Goal: Transaction & Acquisition: Purchase product/service

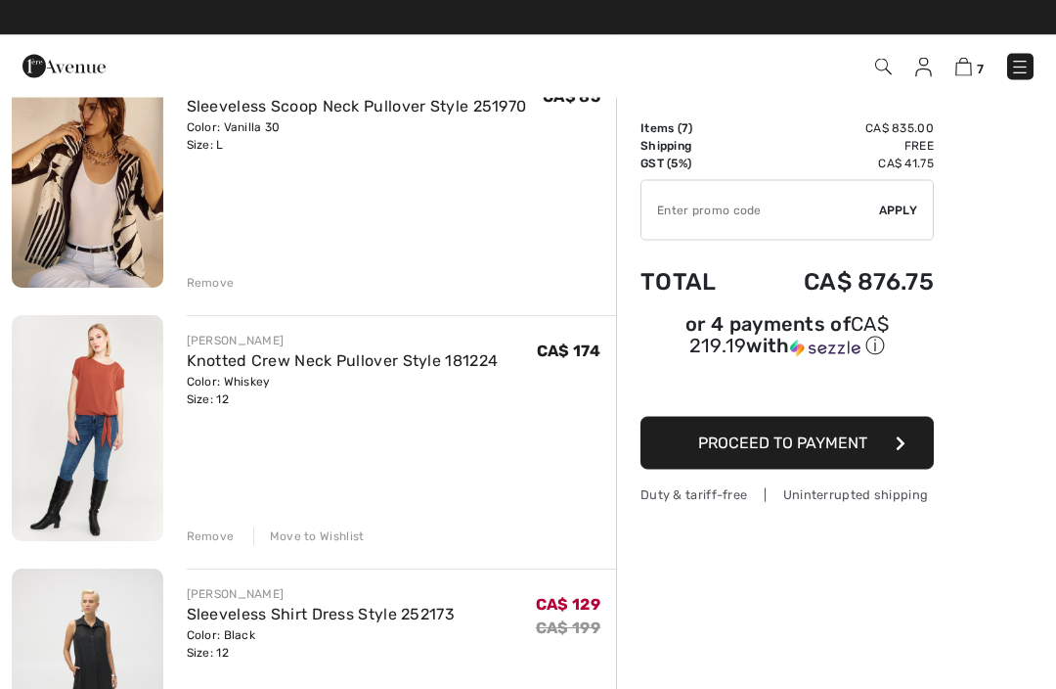
scroll to position [450, 0]
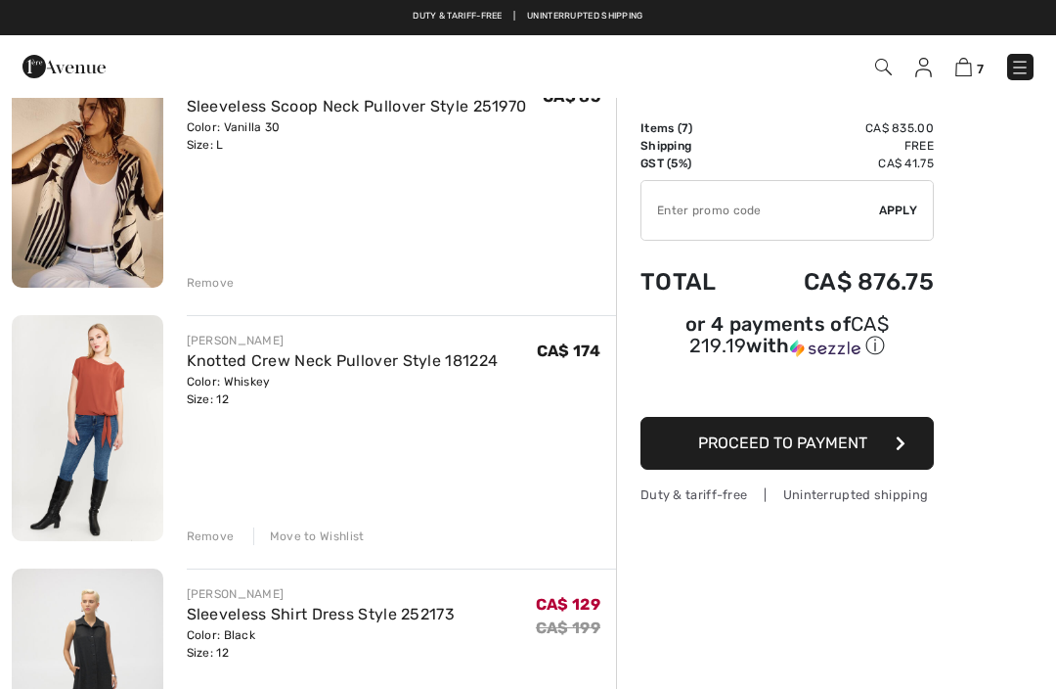
click at [320, 536] on div "Move to Wishlist" at bounding box center [309, 536] width 112 height 18
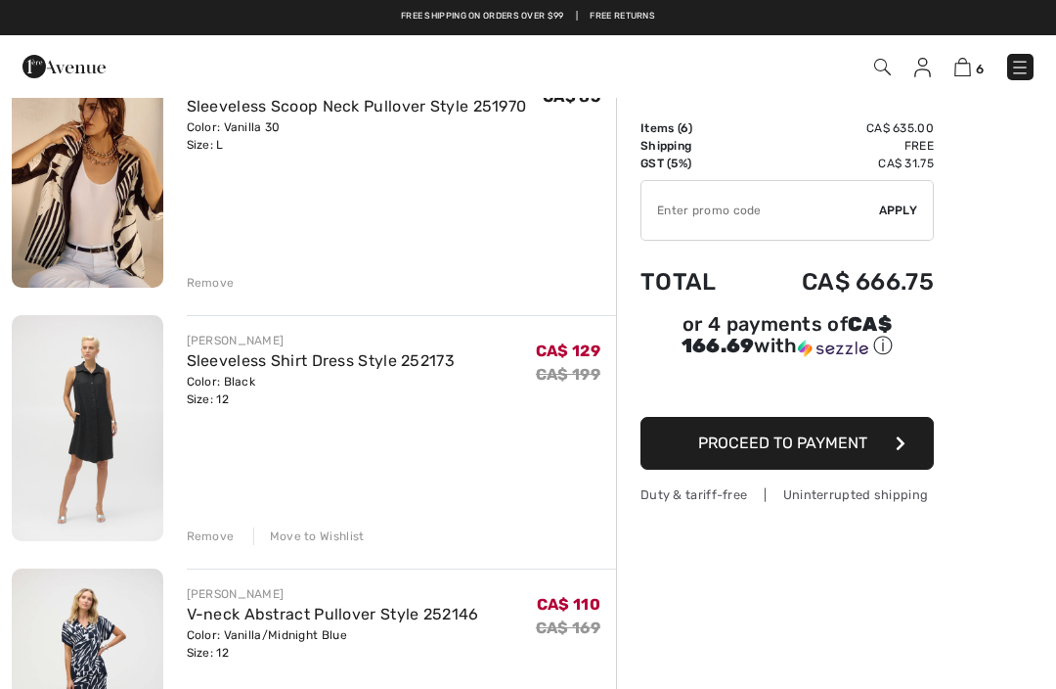
click at [329, 531] on div "Move to Wishlist" at bounding box center [309, 536] width 112 height 18
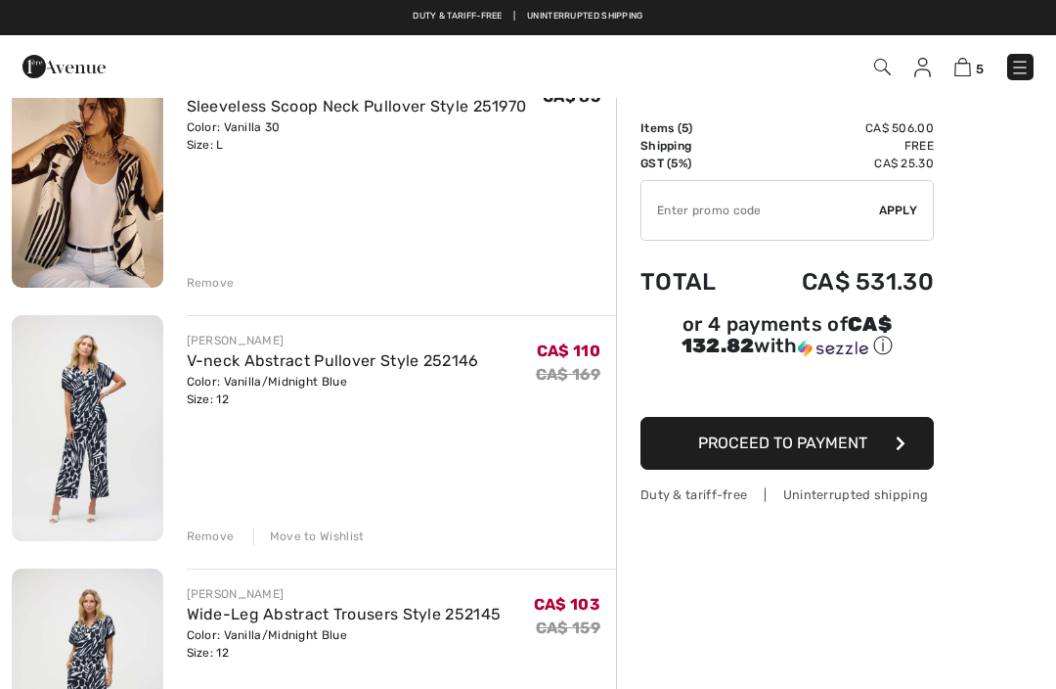
click at [330, 537] on div "Move to Wishlist" at bounding box center [309, 536] width 112 height 18
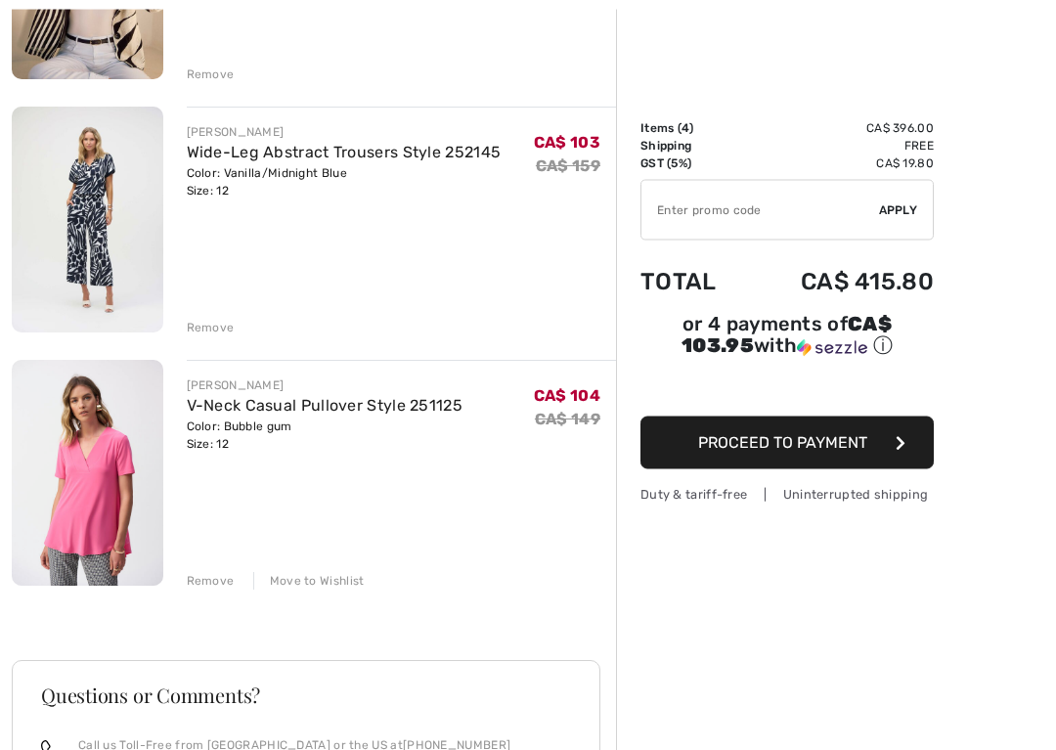
scroll to position [663, 0]
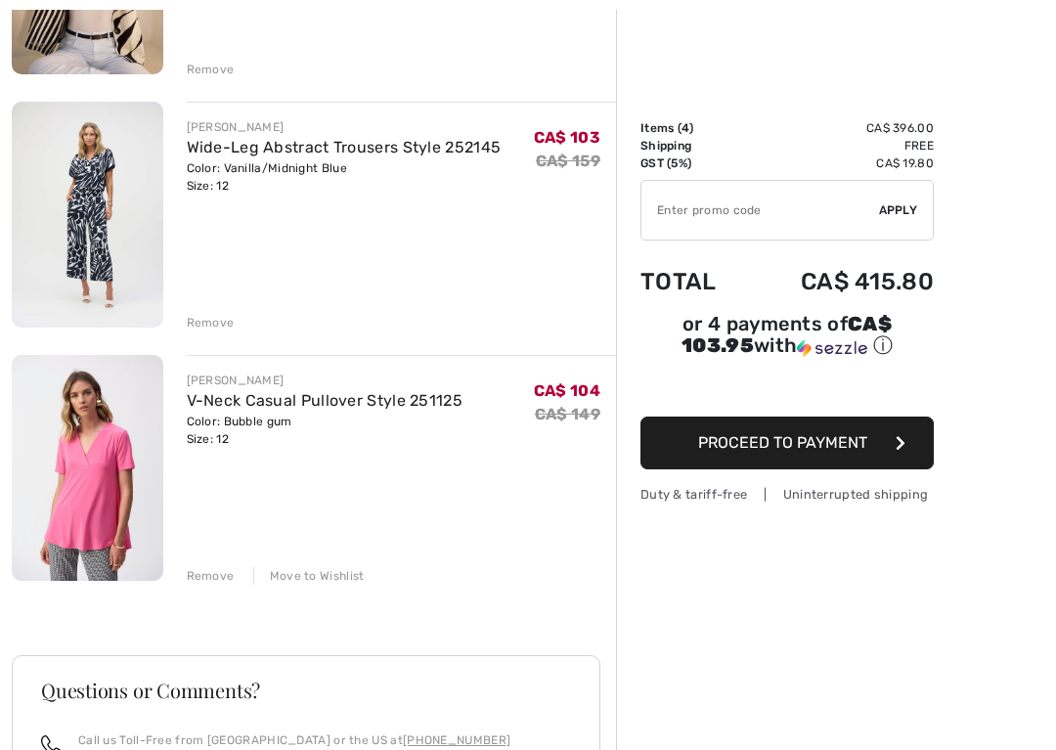
click at [337, 585] on div "JOSEPH RIBKOFF Sleeveless Cowl Neck Pullover Style 252061 Color: Geranium Size:…" at bounding box center [314, 348] width 605 height 1510
click at [335, 582] on div "Move to Wishlist" at bounding box center [309, 576] width 112 height 18
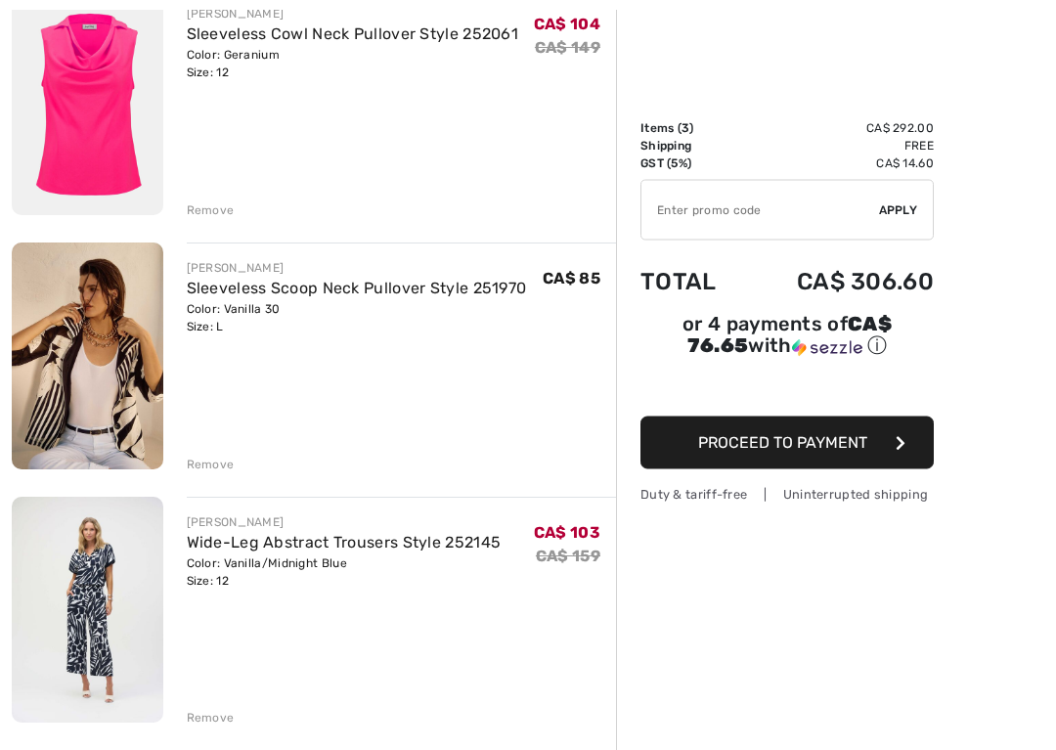
scroll to position [282, 0]
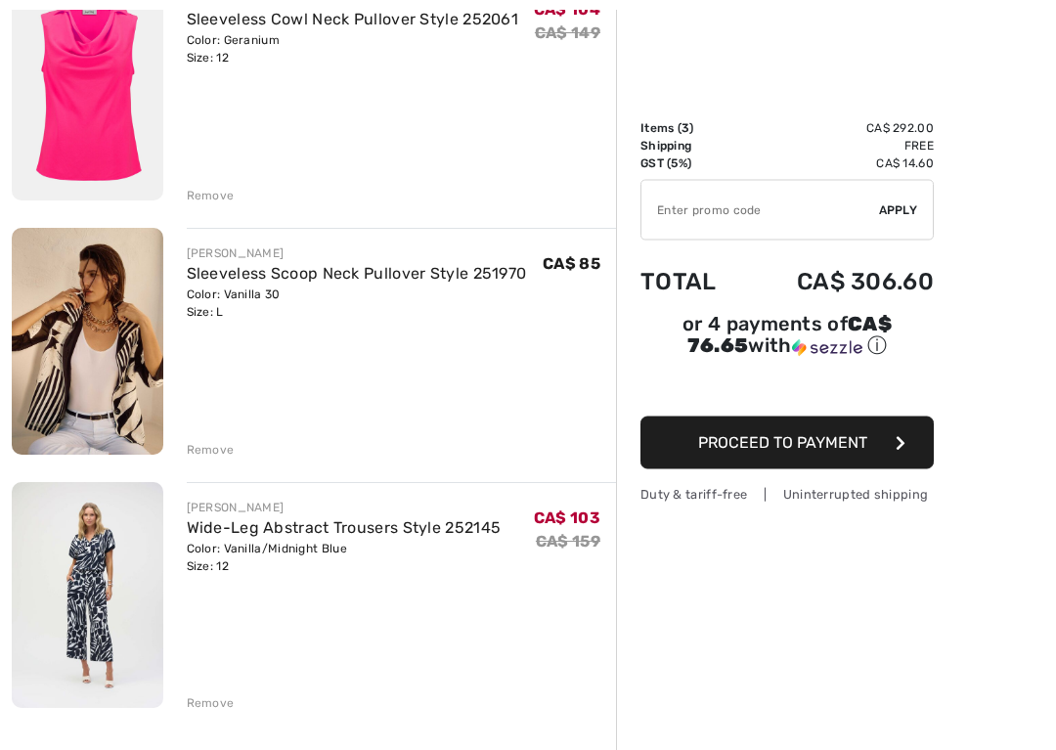
click at [223, 463] on div "JOSEPH RIBKOFF Sleeveless Cowl Neck Pullover Style 252061 Color: Geranium Size:…" at bounding box center [314, 603] width 605 height 1257
click at [218, 456] on div "Remove" at bounding box center [211, 451] width 48 height 18
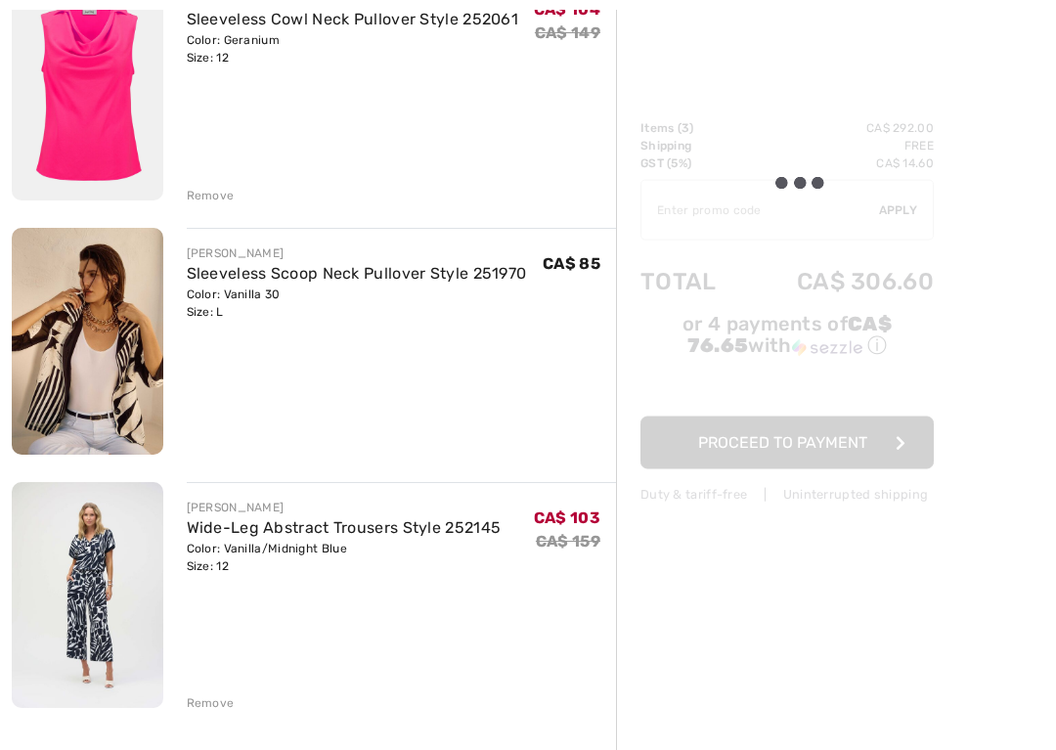
scroll to position [283, 0]
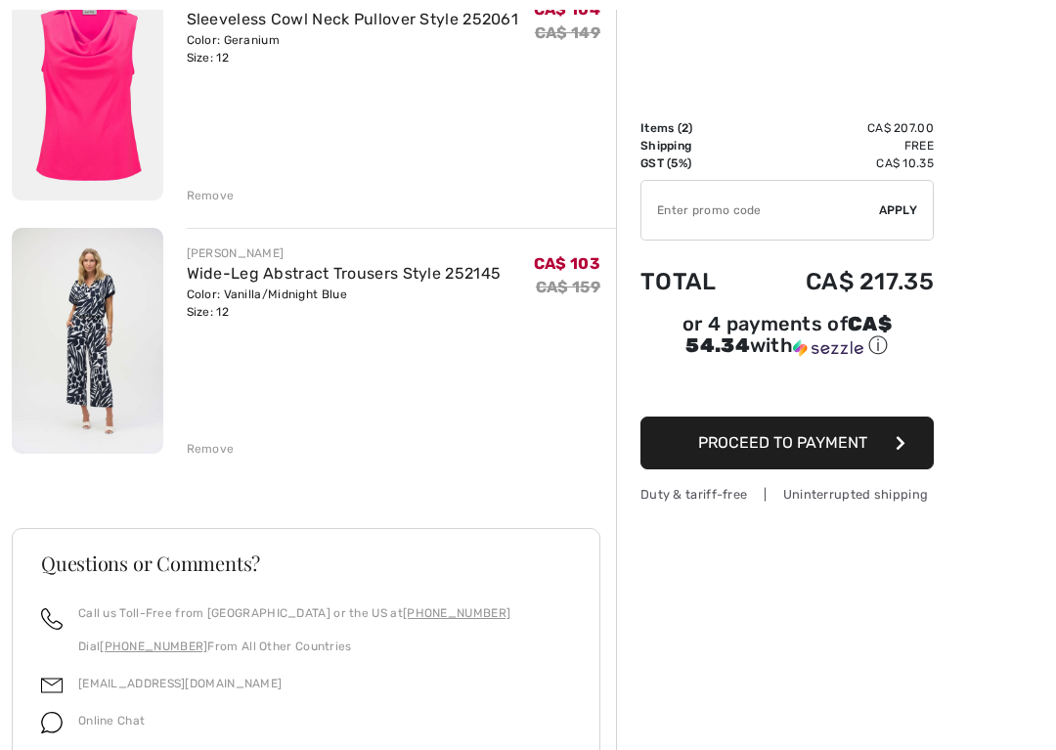
click at [126, 327] on img at bounding box center [88, 341] width 152 height 226
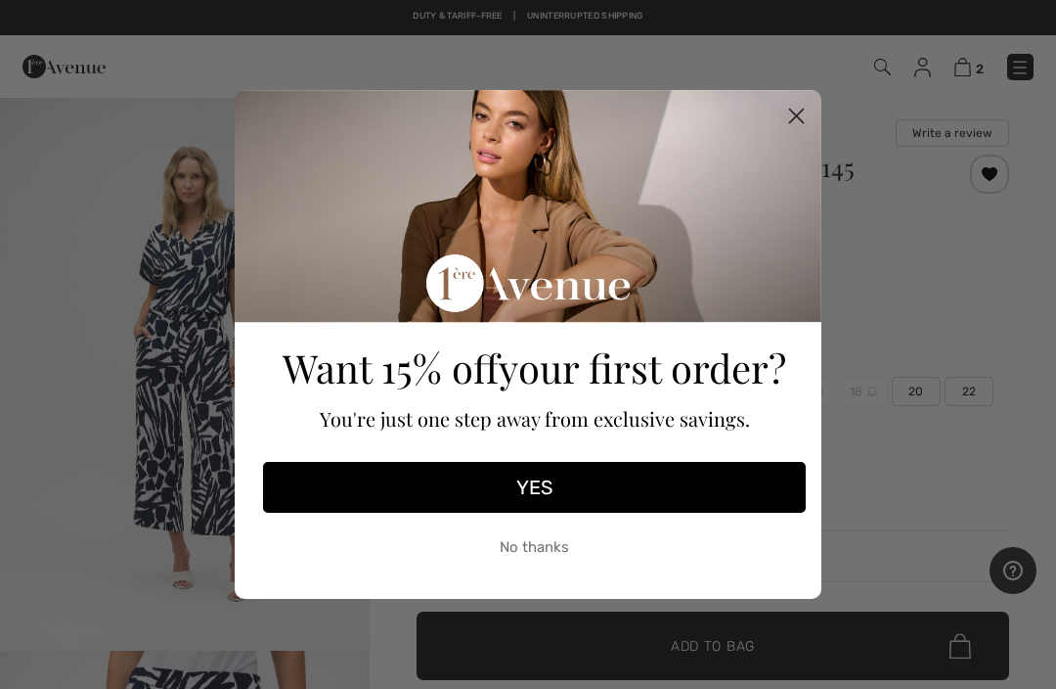
click at [807, 115] on circle "Close dialog" at bounding box center [797, 116] width 32 height 32
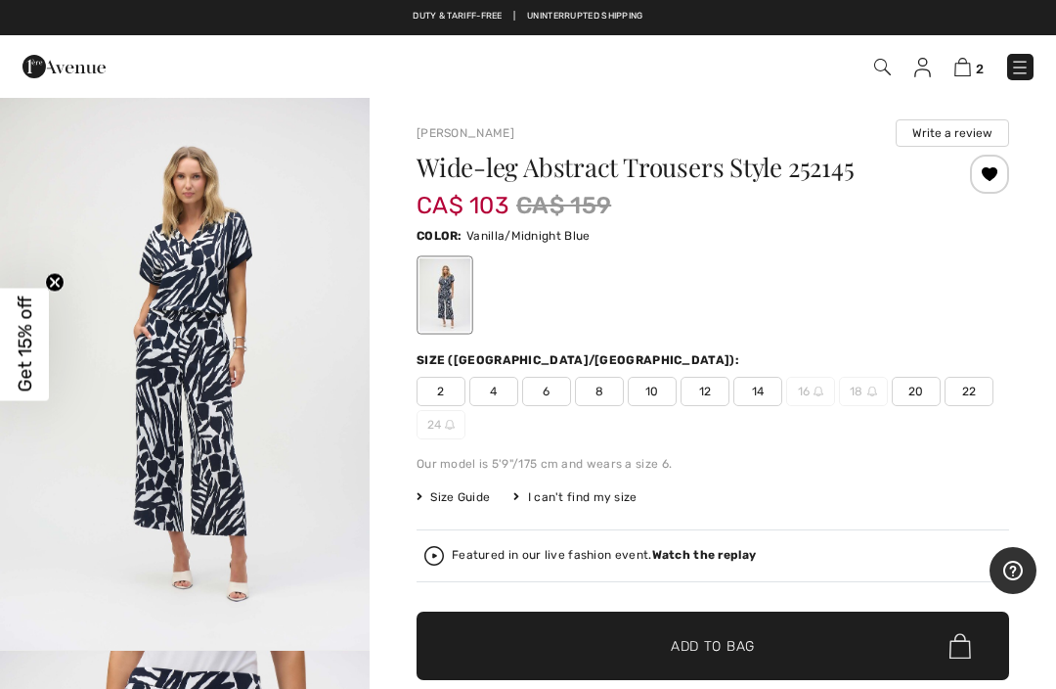
click at [928, 67] on img at bounding box center [923, 68] width 17 height 20
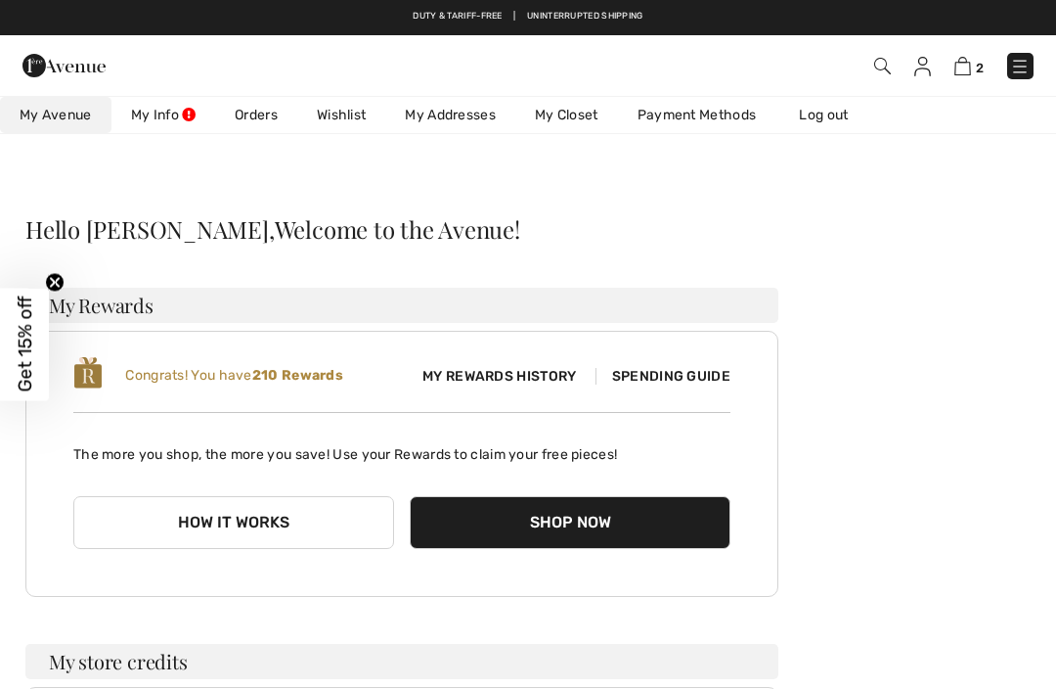
click at [350, 117] on link "Wishlist" at bounding box center [341, 115] width 88 height 36
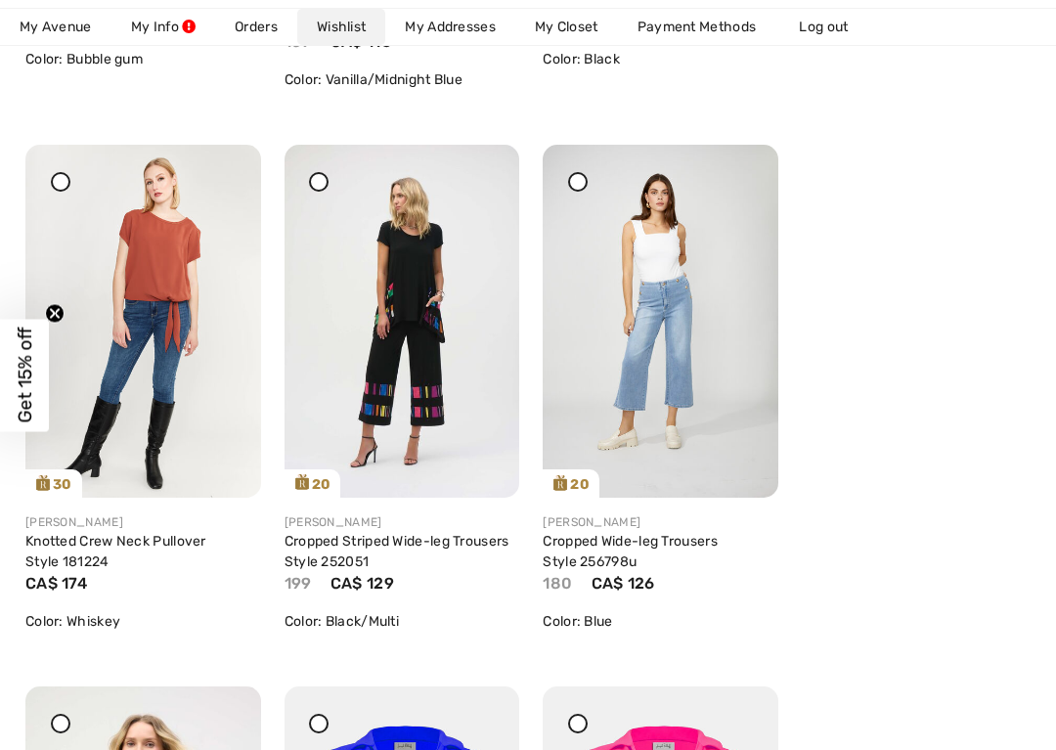
scroll to position [790, 0]
click at [432, 324] on img at bounding box center [403, 320] width 236 height 352
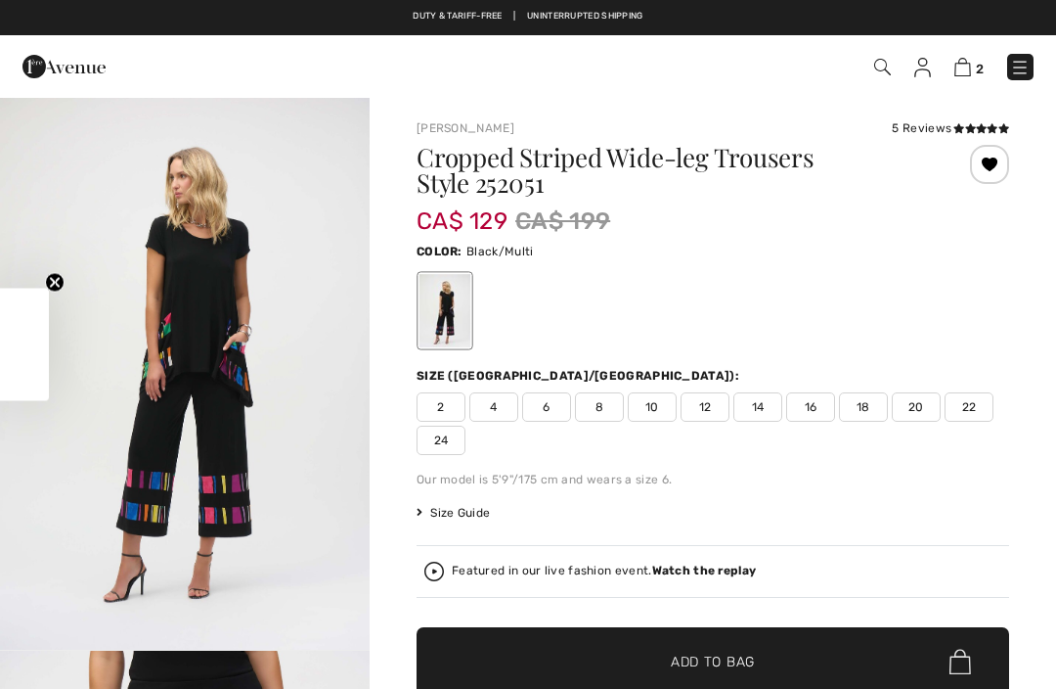
checkbox input "true"
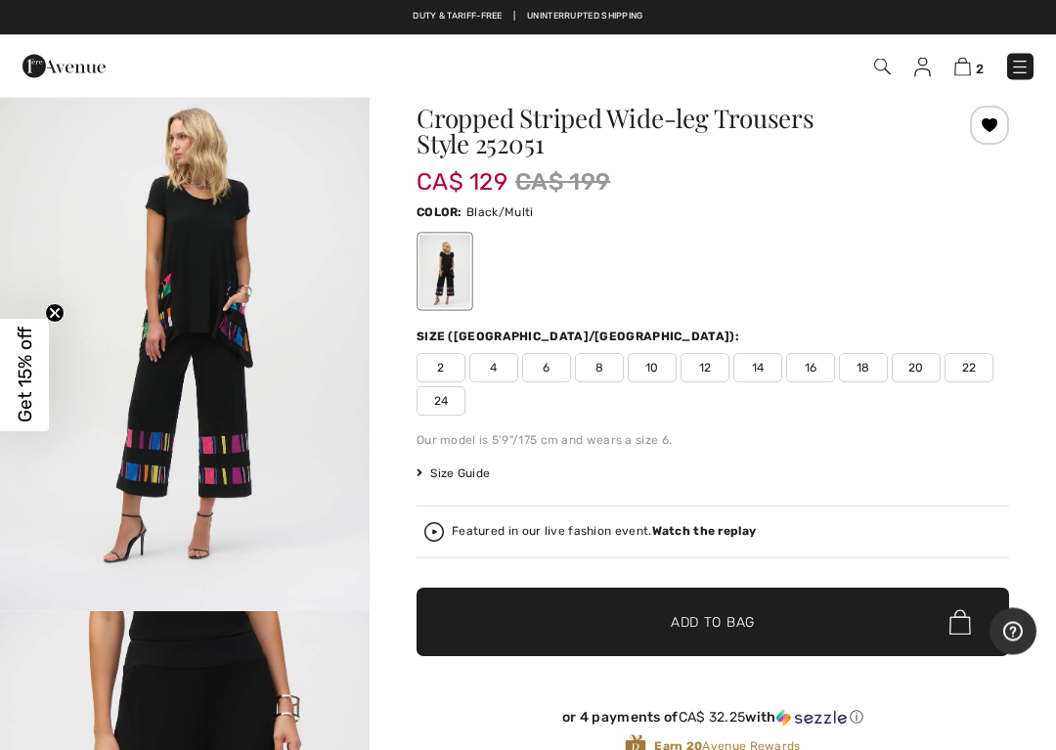
scroll to position [41, 0]
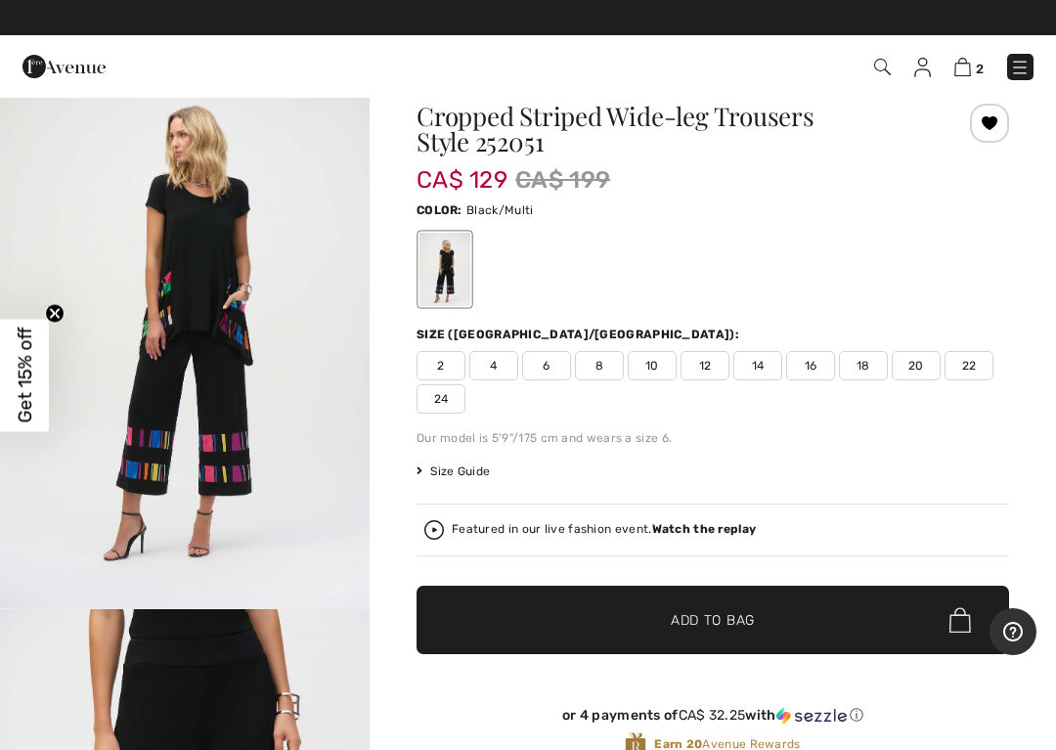
click at [710, 364] on span "12" at bounding box center [705, 365] width 49 height 29
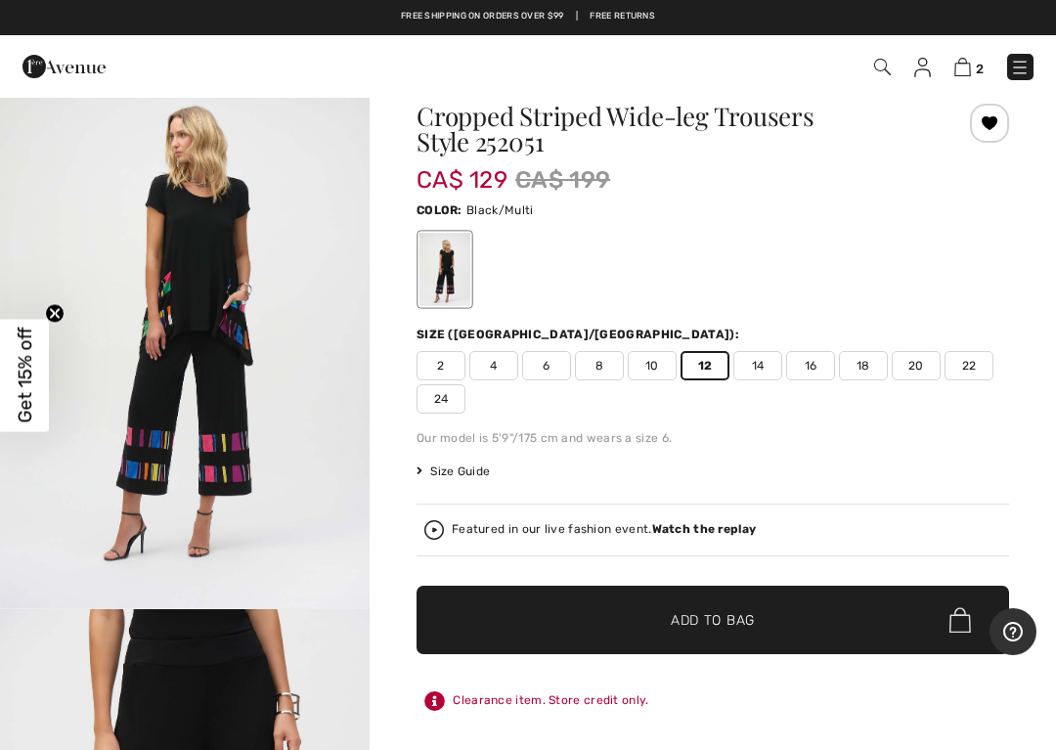
click at [774, 629] on span "✔ Added to Bag Add to Bag" at bounding box center [713, 620] width 593 height 68
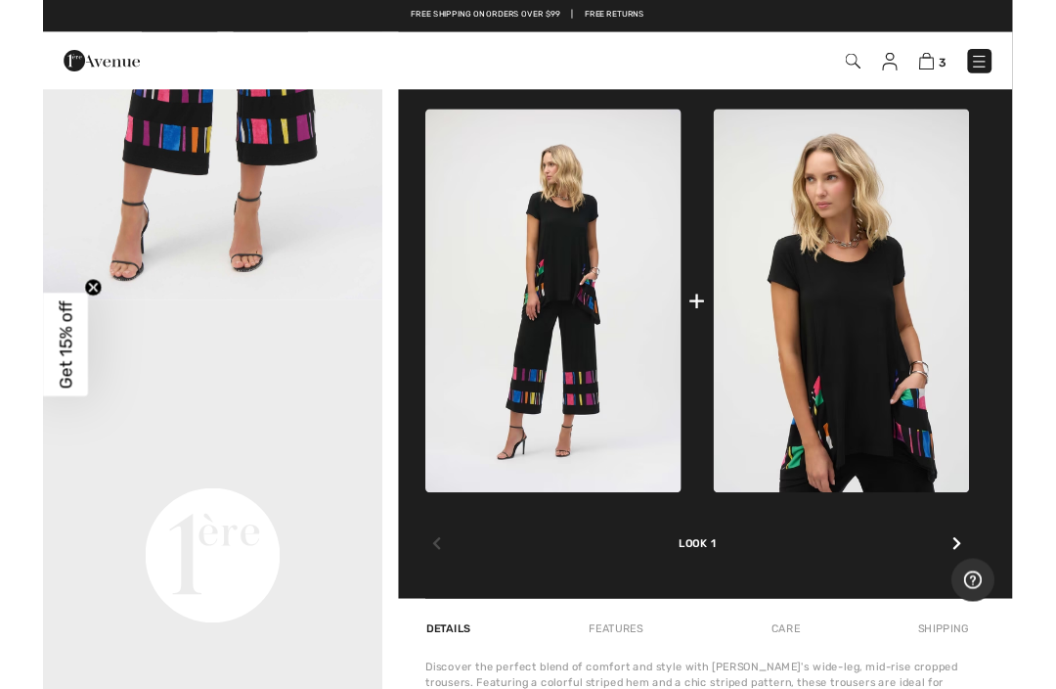
scroll to position [880, 0]
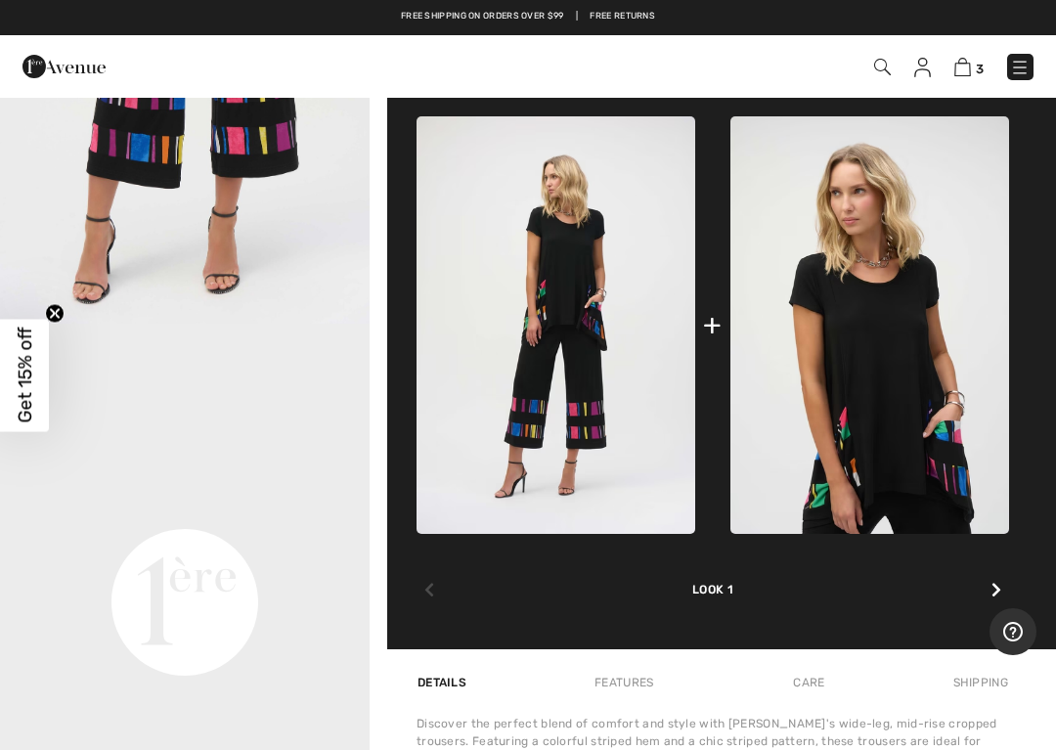
click at [886, 373] on img at bounding box center [870, 325] width 279 height 418
click at [880, 435] on img at bounding box center [870, 325] width 279 height 418
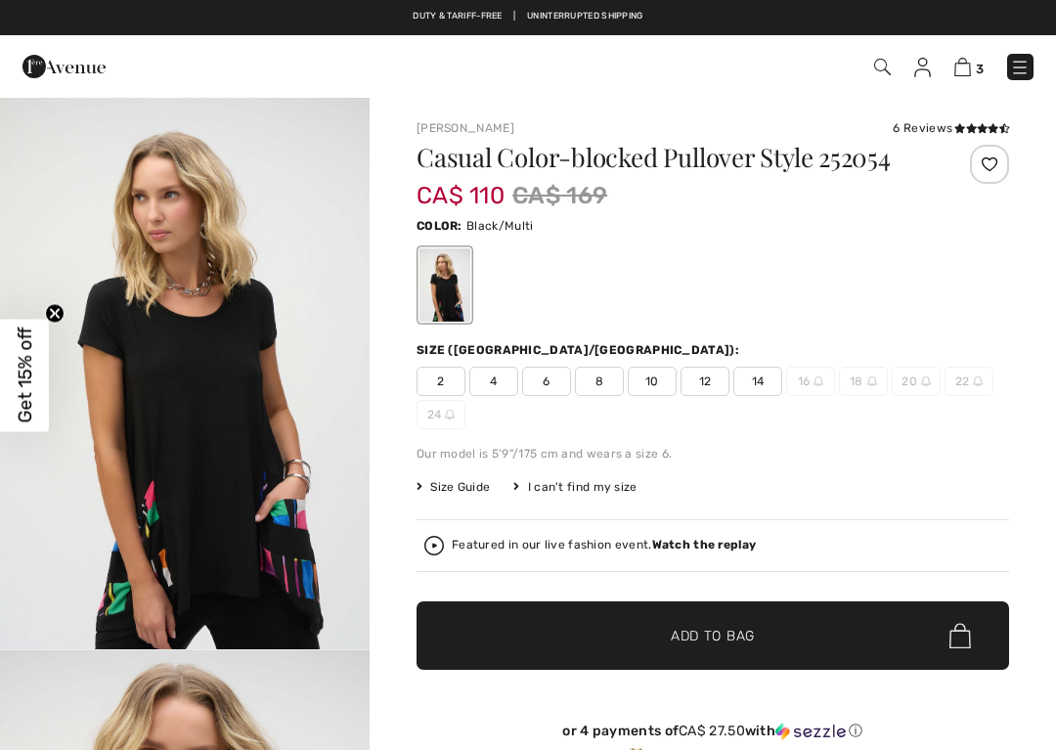
checkbox input "true"
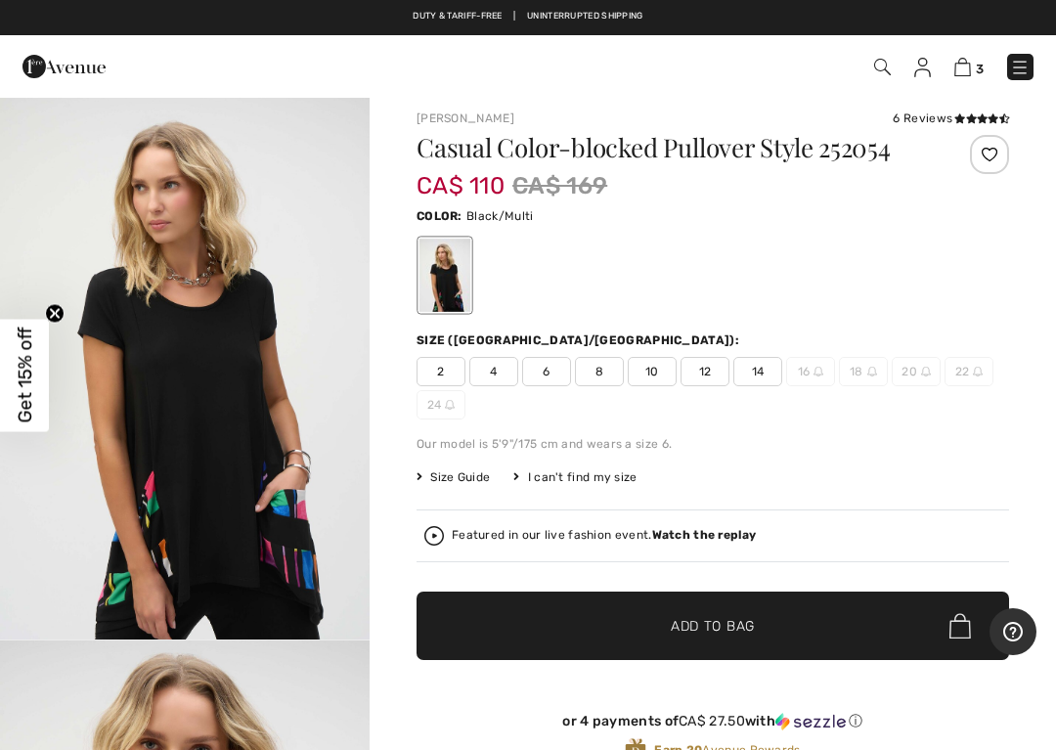
scroll to position [17, 0]
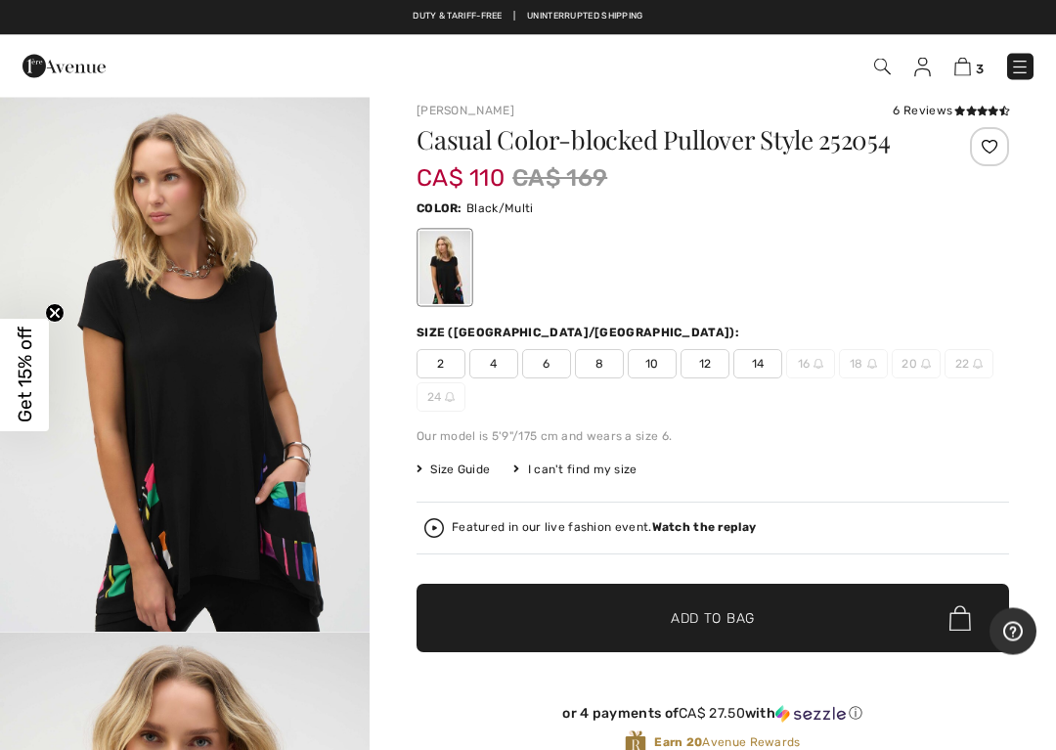
click at [709, 358] on span "12" at bounding box center [705, 364] width 49 height 29
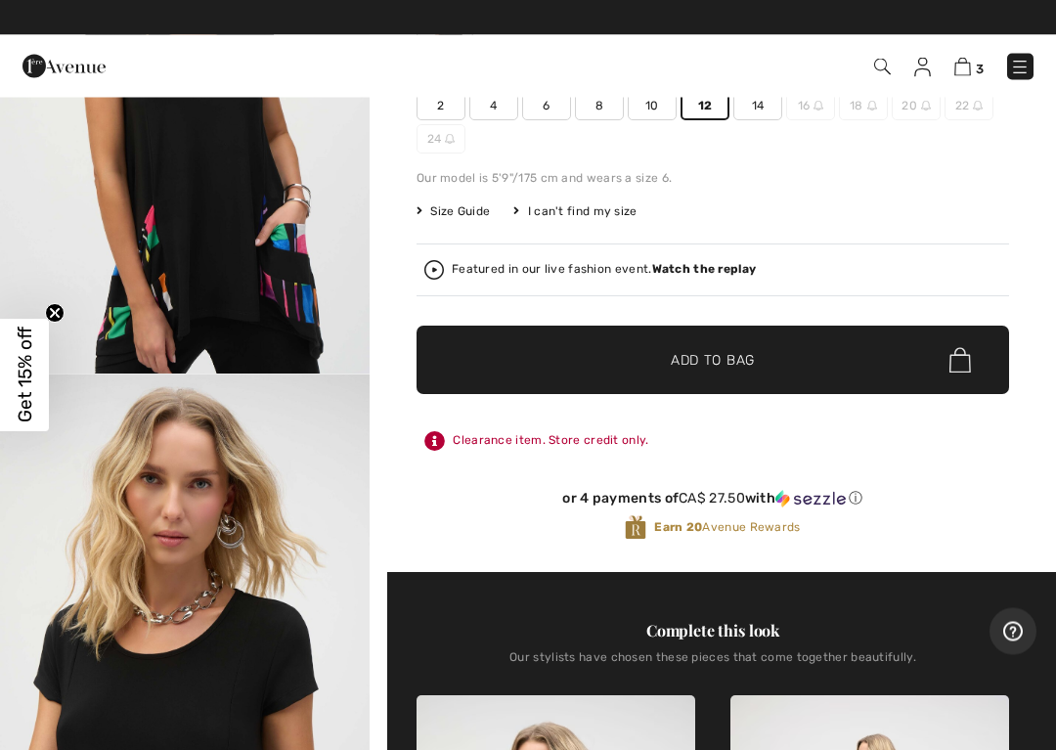
scroll to position [276, 0]
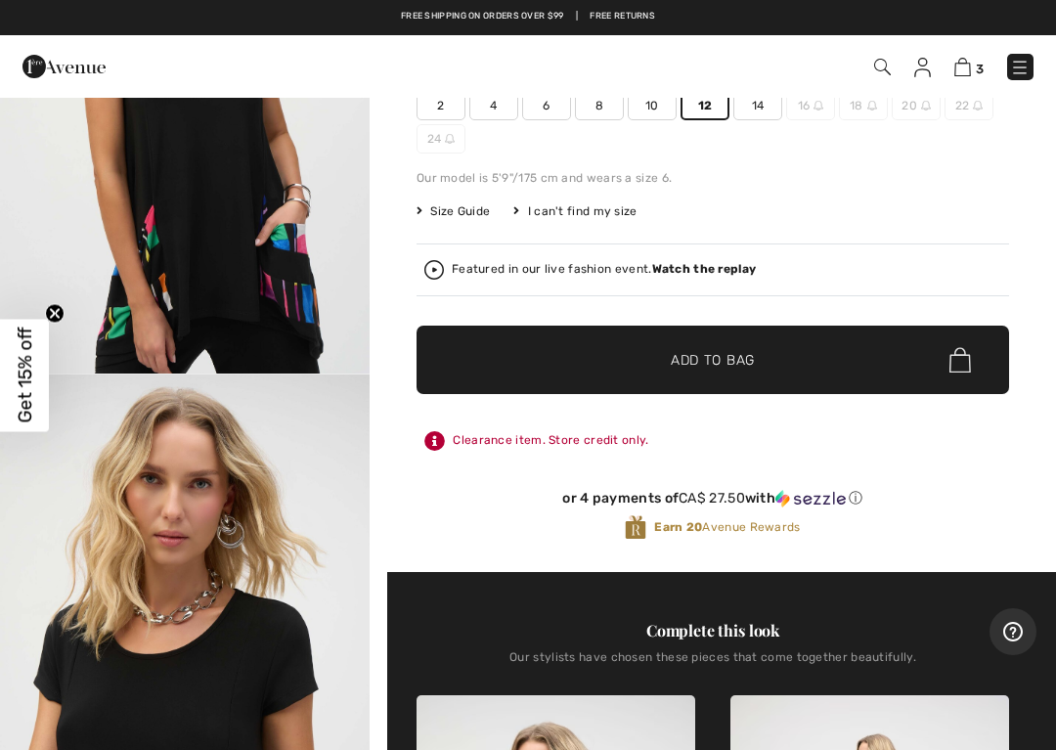
click at [786, 367] on span "✔ Added to Bag Add to Bag" at bounding box center [713, 360] width 593 height 68
click at [966, 69] on img at bounding box center [963, 67] width 17 height 19
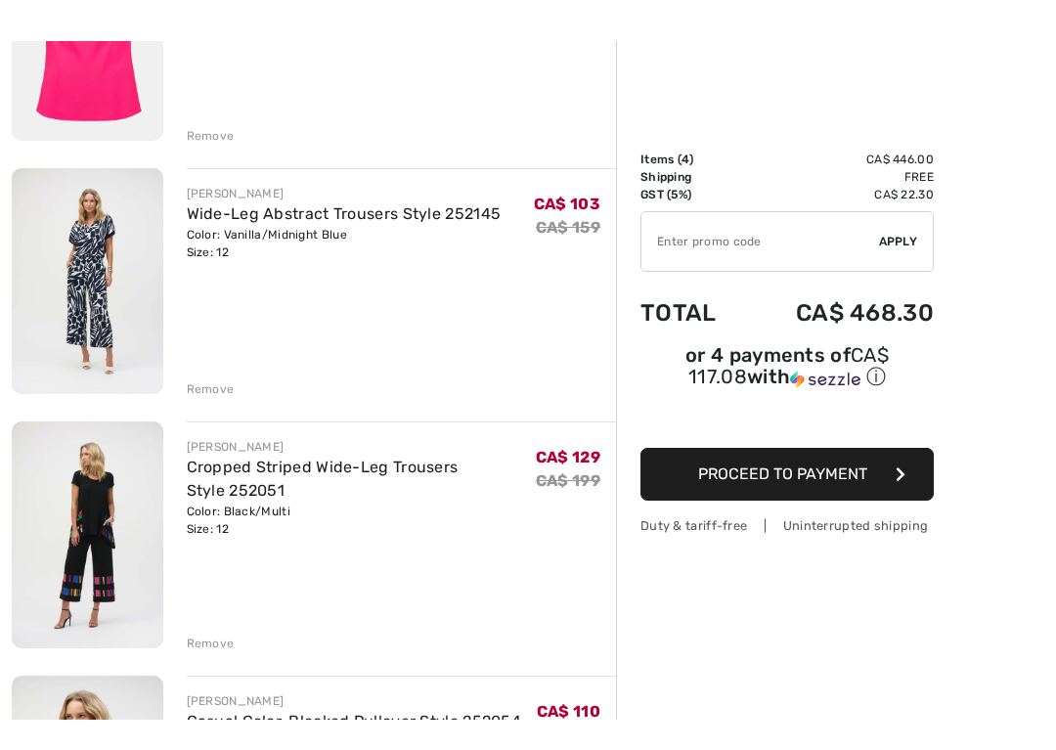
scroll to position [375, 0]
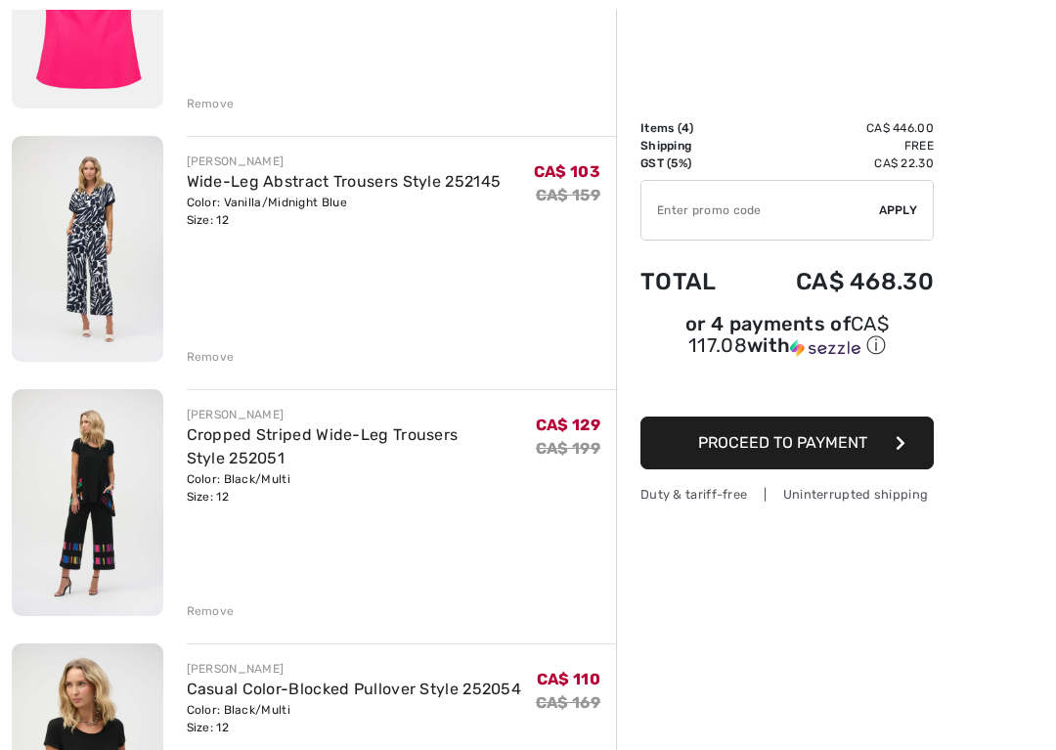
click at [218, 353] on div "Remove" at bounding box center [211, 357] width 48 height 18
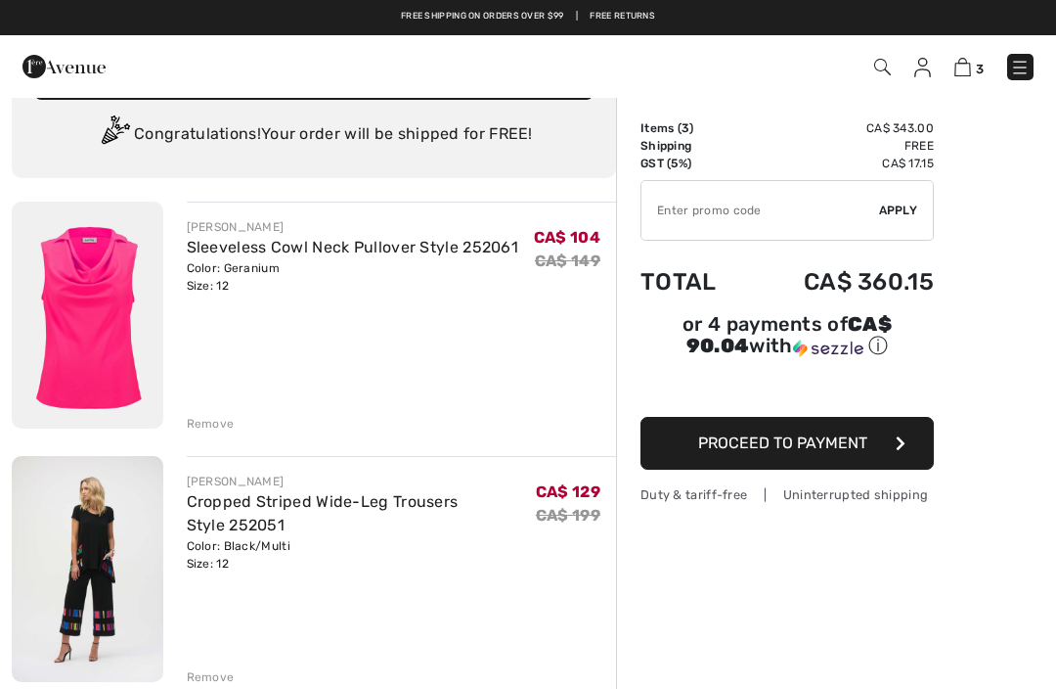
scroll to position [0, 0]
